Goal: Find specific page/section

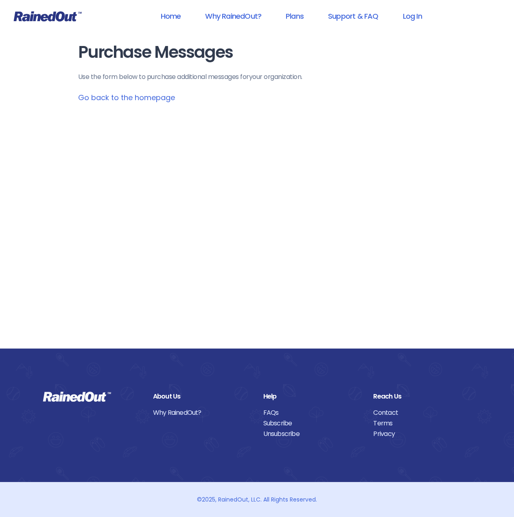
click at [129, 95] on link "Go back to the homepage" at bounding box center [126, 97] width 97 height 10
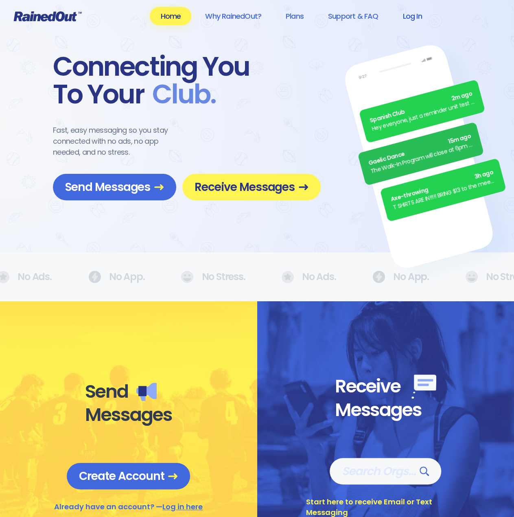
click at [416, 15] on link "Log In" at bounding box center [412, 16] width 40 height 18
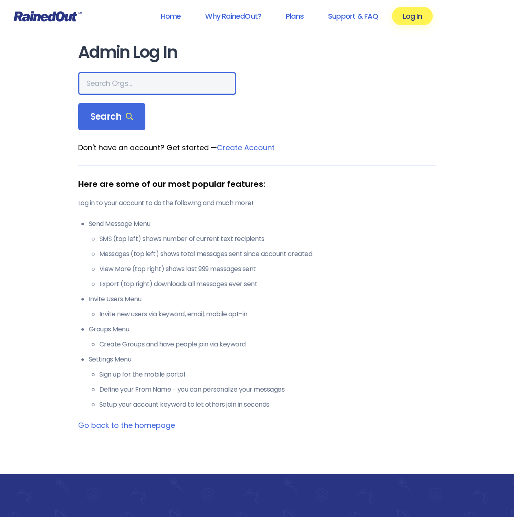
click at [123, 81] on input "text" at bounding box center [157, 83] width 158 height 23
type input "poway"
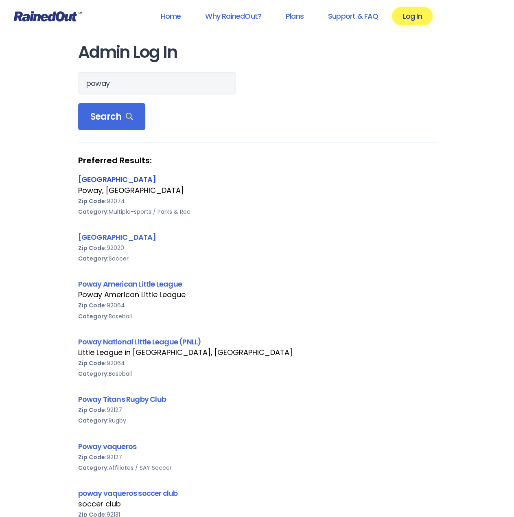
click at [104, 180] on link "[GEOGRAPHIC_DATA]" at bounding box center [117, 179] width 78 height 10
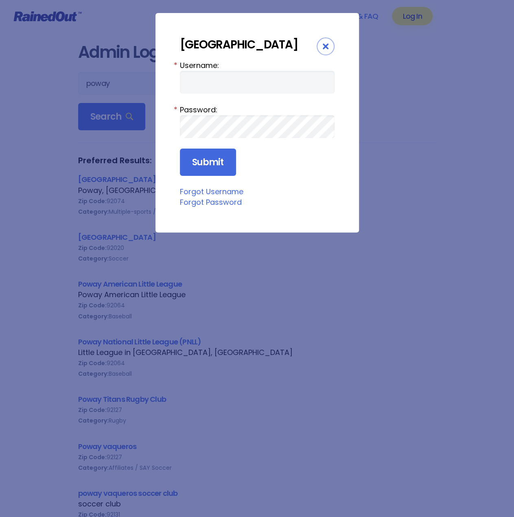
click at [321, 46] on div "Close" at bounding box center [326, 46] width 18 height 18
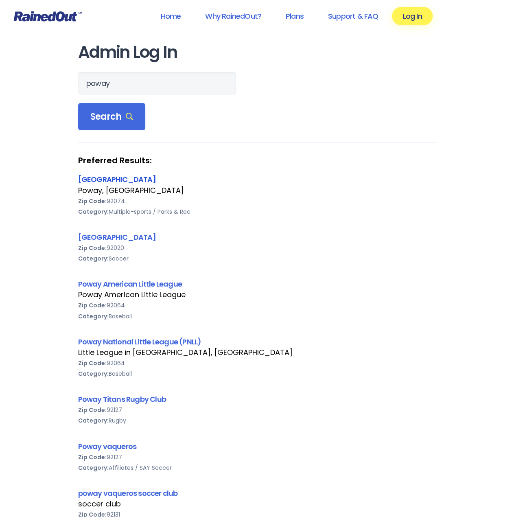
click at [103, 179] on link "[GEOGRAPHIC_DATA]" at bounding box center [117, 179] width 78 height 10
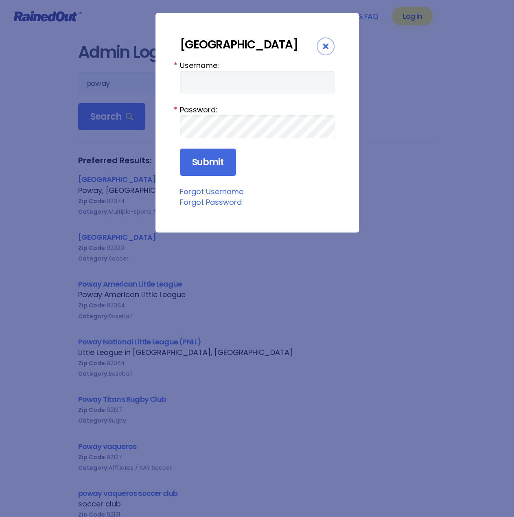
click at [330, 45] on div "Close" at bounding box center [326, 46] width 18 height 18
